Goal: Navigation & Orientation: Find specific page/section

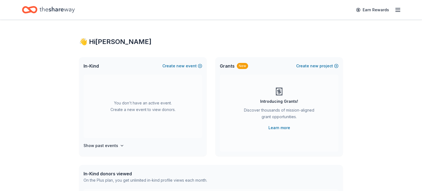
click at [398, 12] on icon "button" at bounding box center [397, 10] width 7 height 7
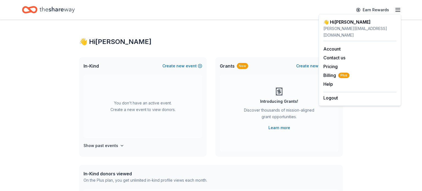
click at [201, 38] on div "👋 Hi [PERSON_NAME]" at bounding box center [211, 41] width 264 height 9
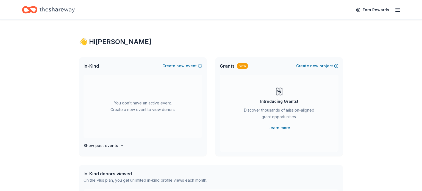
click at [398, 11] on icon "button" at bounding box center [397, 10] width 7 height 7
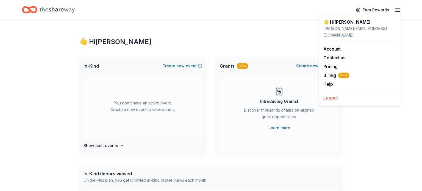
click at [336, 94] on button "Logout" at bounding box center [330, 97] width 15 height 7
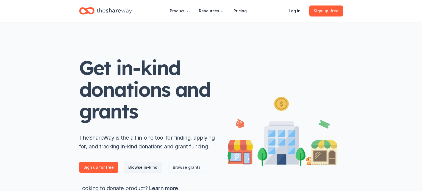
click at [147, 168] on link "Browse in-kind" at bounding box center [143, 167] width 38 height 11
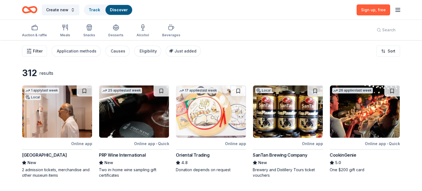
click at [32, 49] on button "Filter" at bounding box center [34, 51] width 25 height 11
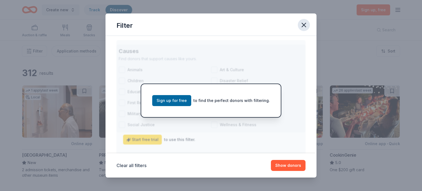
click at [305, 24] on icon "button" at bounding box center [304, 25] width 8 height 8
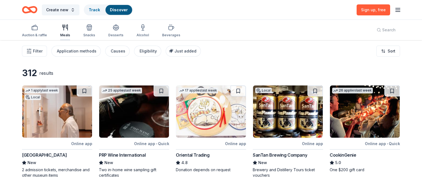
click at [63, 32] on div "Meals" at bounding box center [65, 30] width 10 height 13
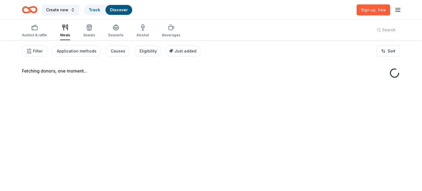
click at [63, 32] on div "Meals" at bounding box center [65, 30] width 10 height 13
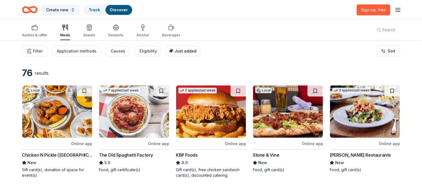
click at [179, 50] on span "Just added" at bounding box center [185, 51] width 22 height 5
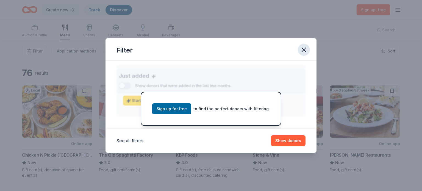
click at [304, 50] on icon "button" at bounding box center [304, 50] width 4 height 4
